Goal: Task Accomplishment & Management: Use online tool/utility

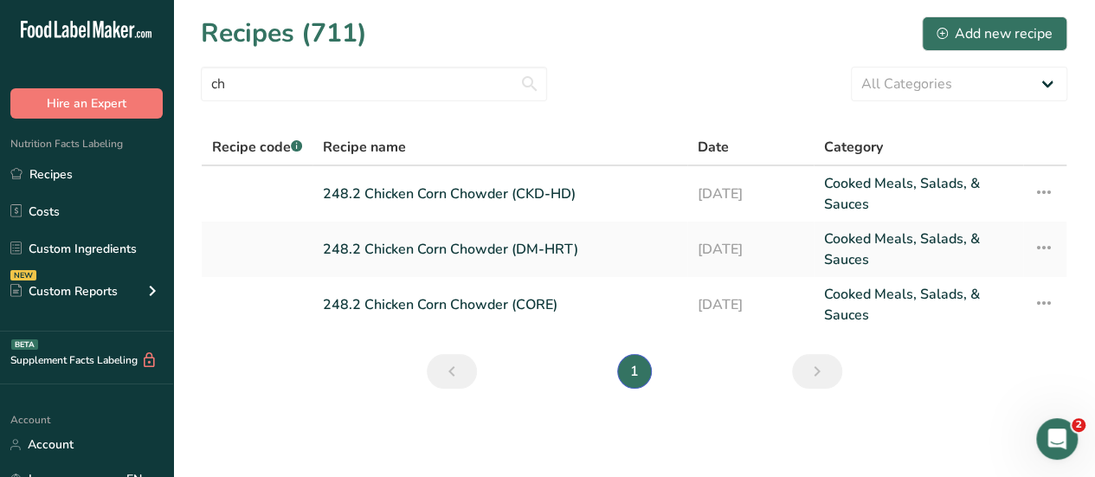
type input "c"
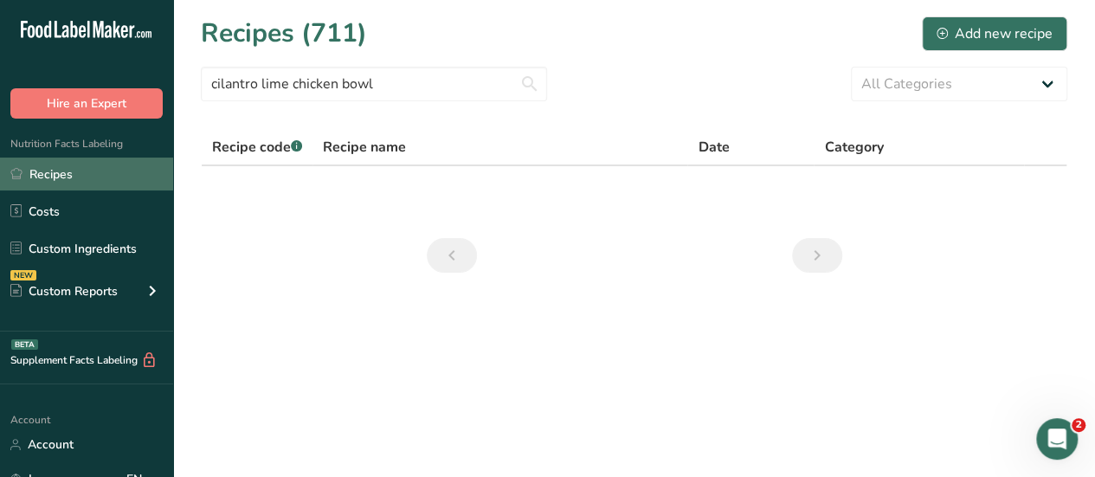
click at [72, 170] on link "Recipes" at bounding box center [86, 173] width 173 height 33
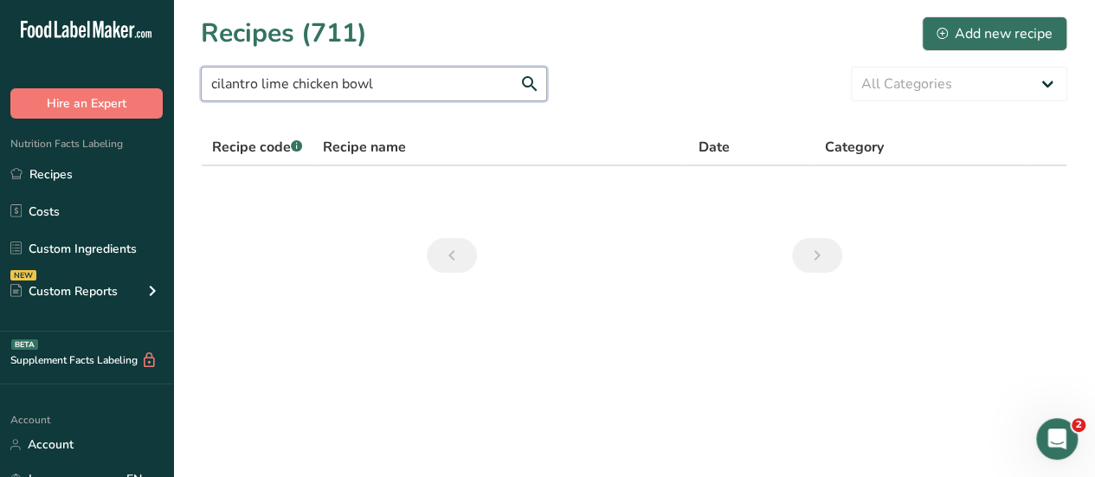
click at [416, 83] on input "cilantro lime chicken bowl" at bounding box center [374, 84] width 346 height 35
type input "c"
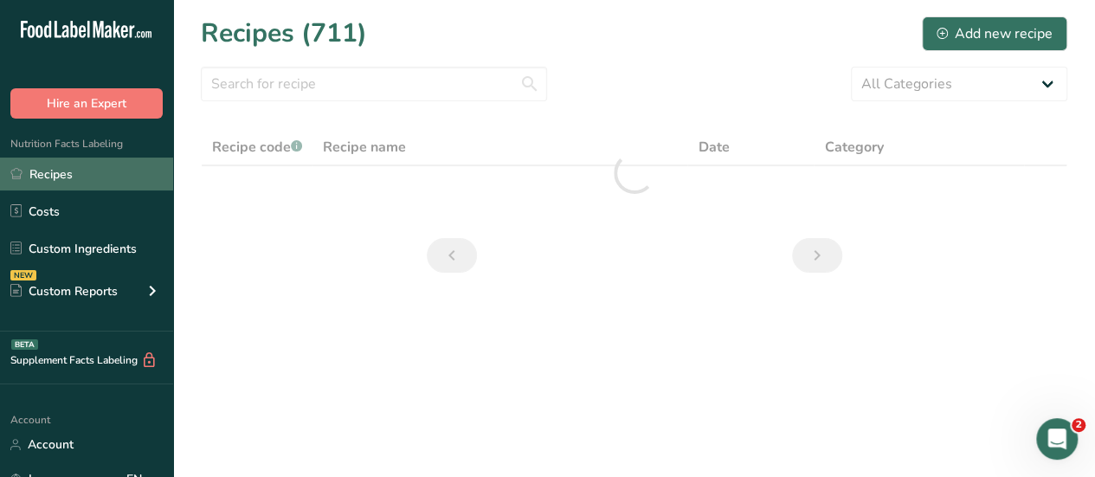
click at [47, 178] on link "Recipes" at bounding box center [86, 173] width 173 height 33
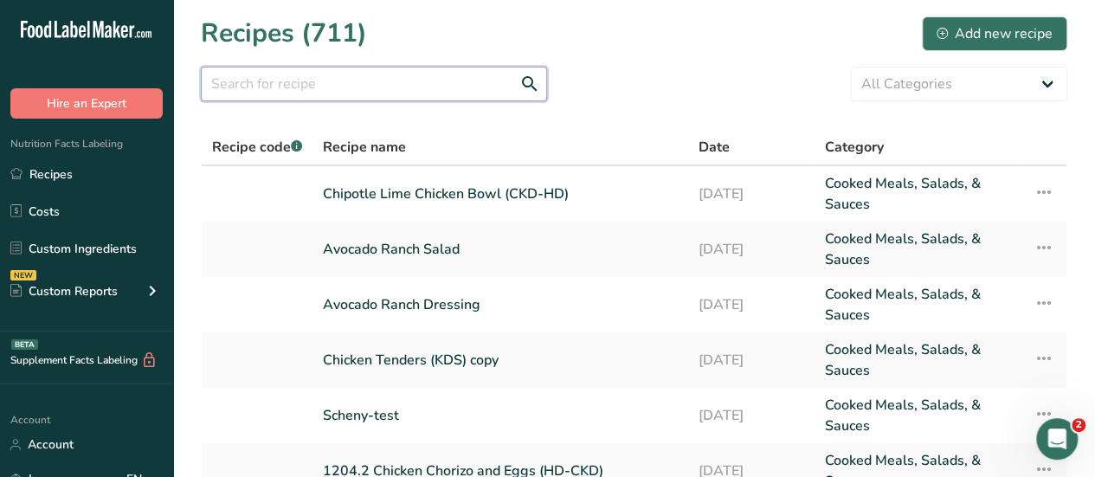
click at [226, 84] on input "text" at bounding box center [374, 84] width 346 height 35
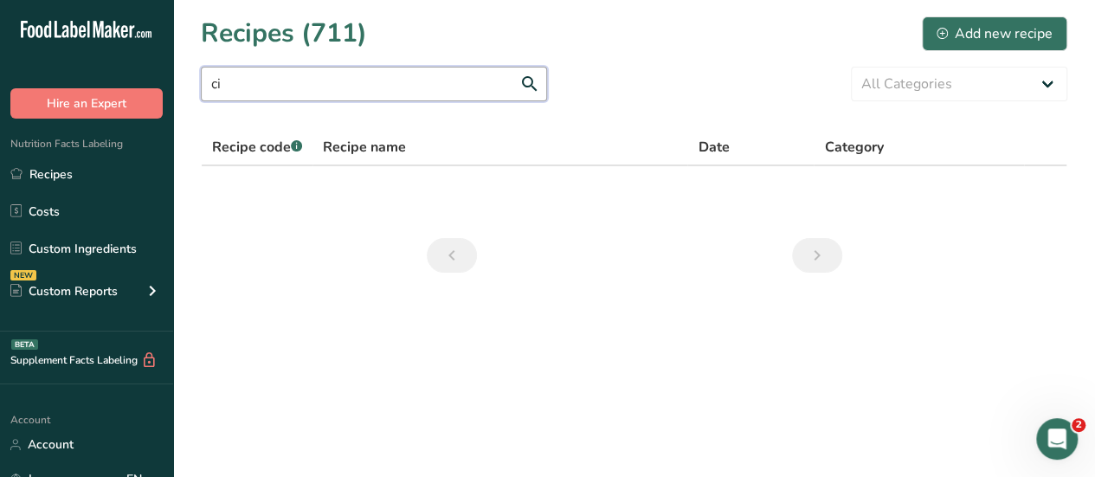
type input "c"
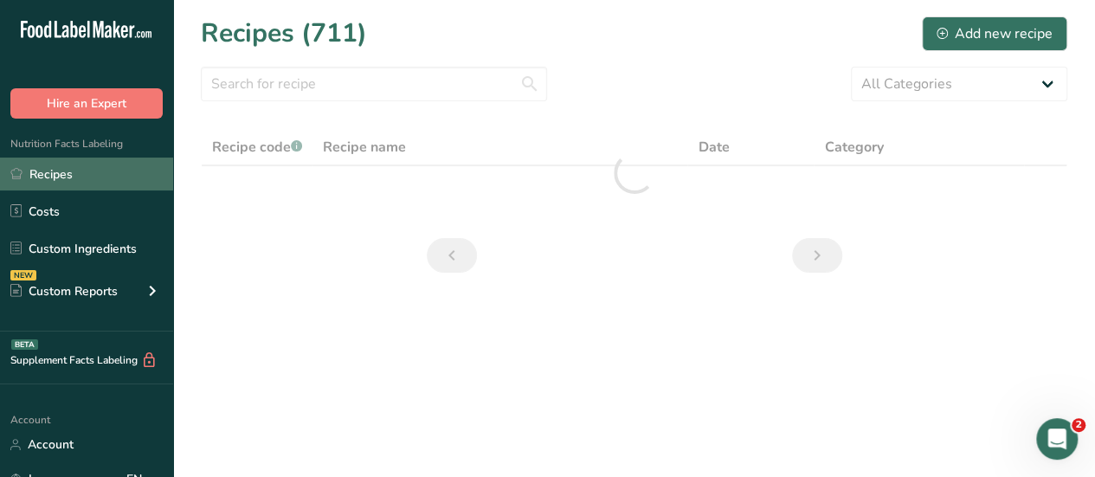
click at [56, 167] on link "Recipes" at bounding box center [86, 173] width 173 height 33
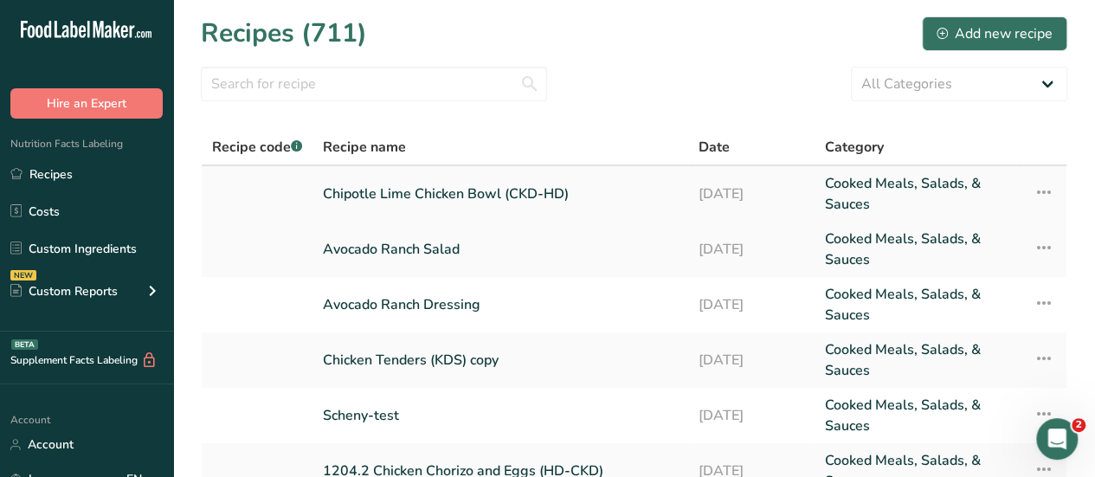
click at [372, 196] on link "Chipotle Lime Chicken Bowl (CKD-HD)" at bounding box center [500, 194] width 355 height 42
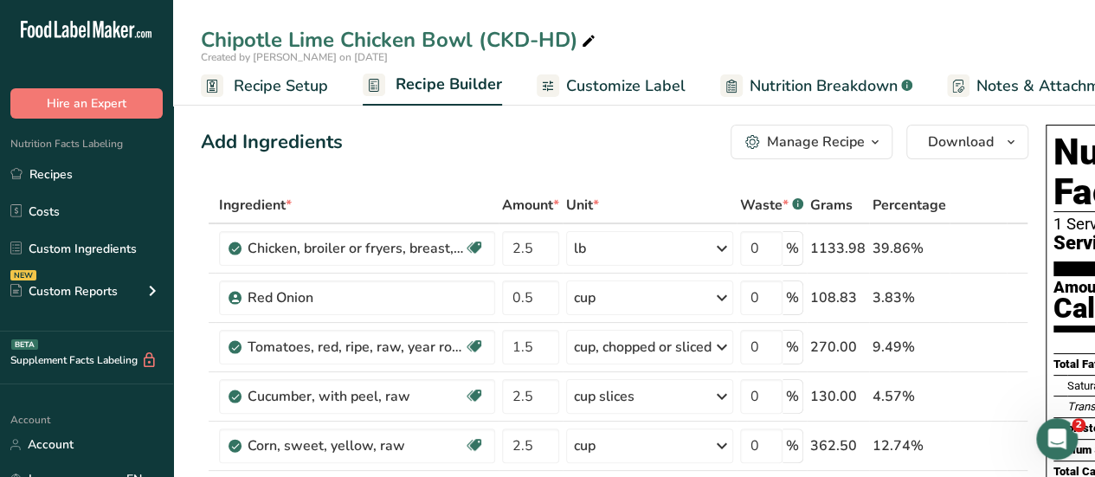
click at [282, 91] on span "Recipe Setup" at bounding box center [281, 85] width 94 height 23
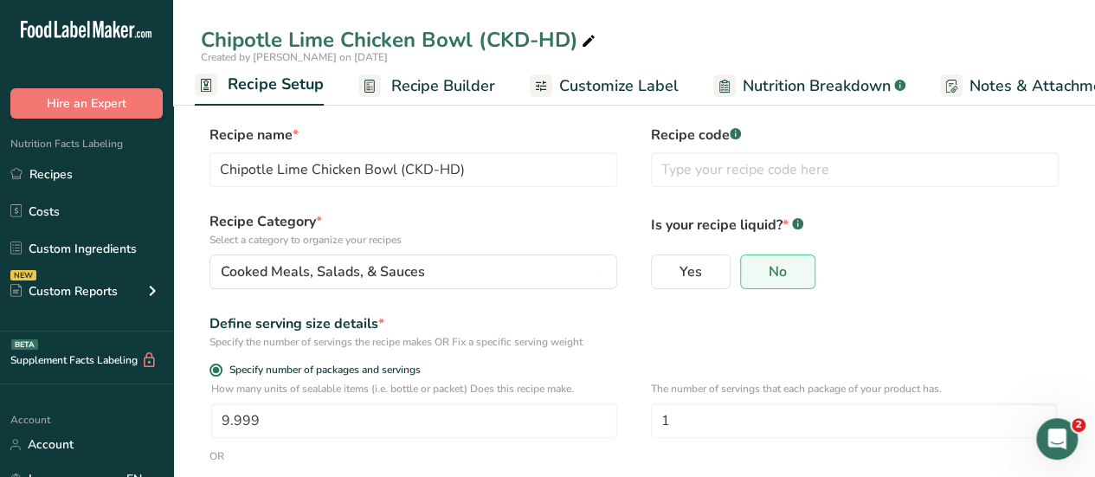
click at [425, 88] on span "Recipe Builder" at bounding box center [443, 85] width 104 height 23
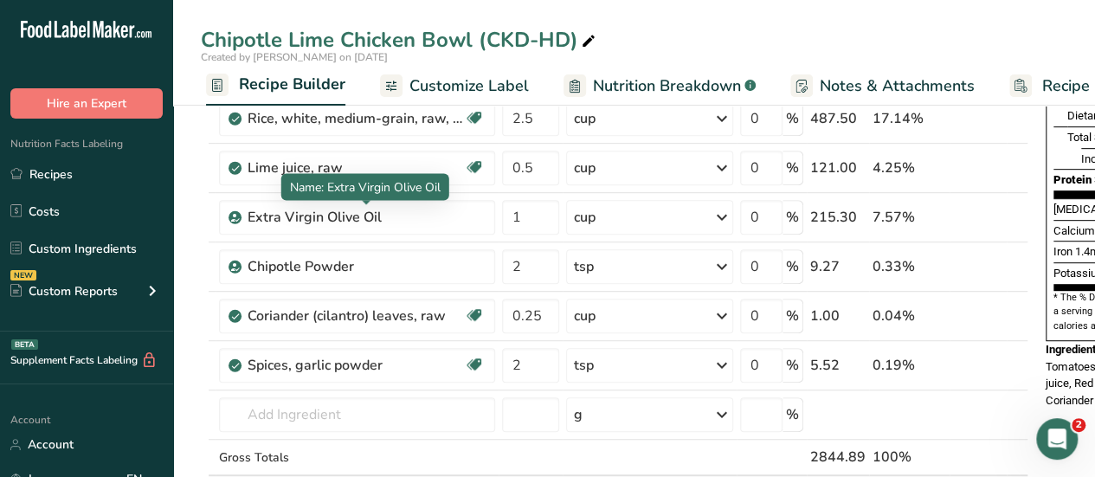
scroll to position [383, 0]
